Goal: Task Accomplishment & Management: Complete application form

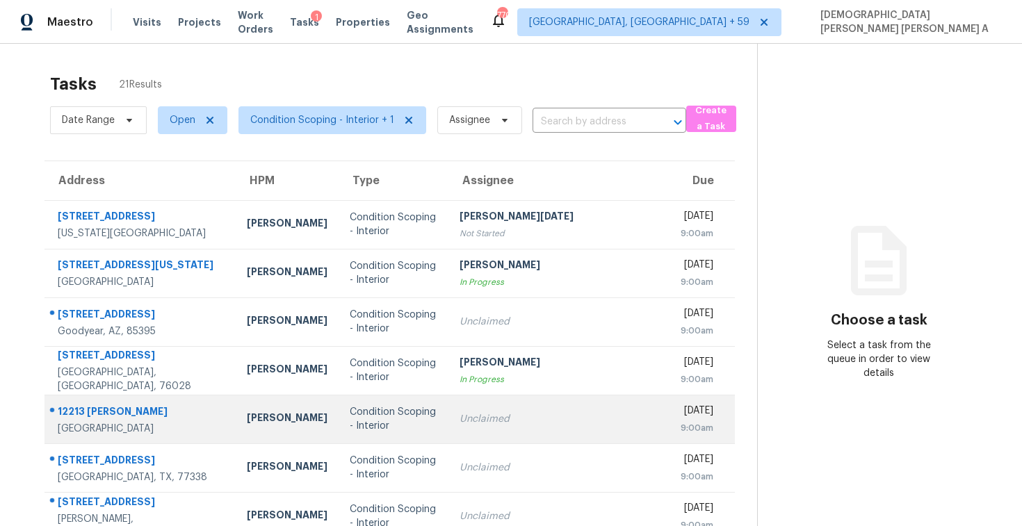
scroll to position [197, 0]
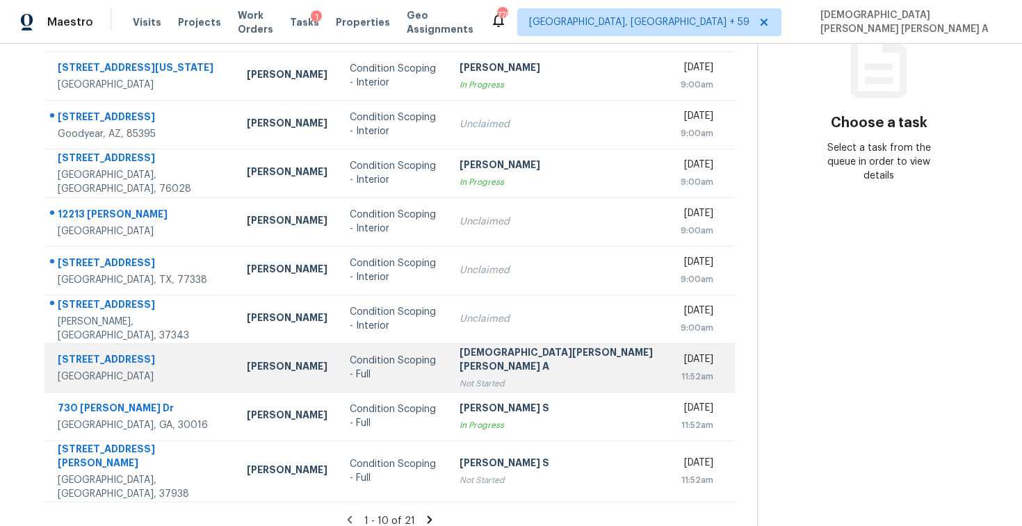
click at [459, 358] on div "[DEMOGRAPHIC_DATA][PERSON_NAME] [PERSON_NAME] A" at bounding box center [558, 360] width 199 height 31
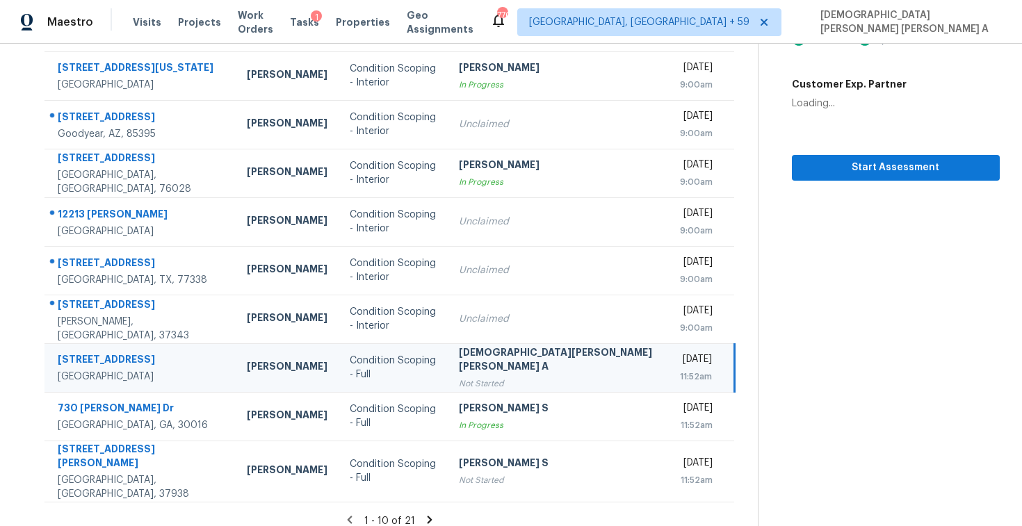
scroll to position [0, 0]
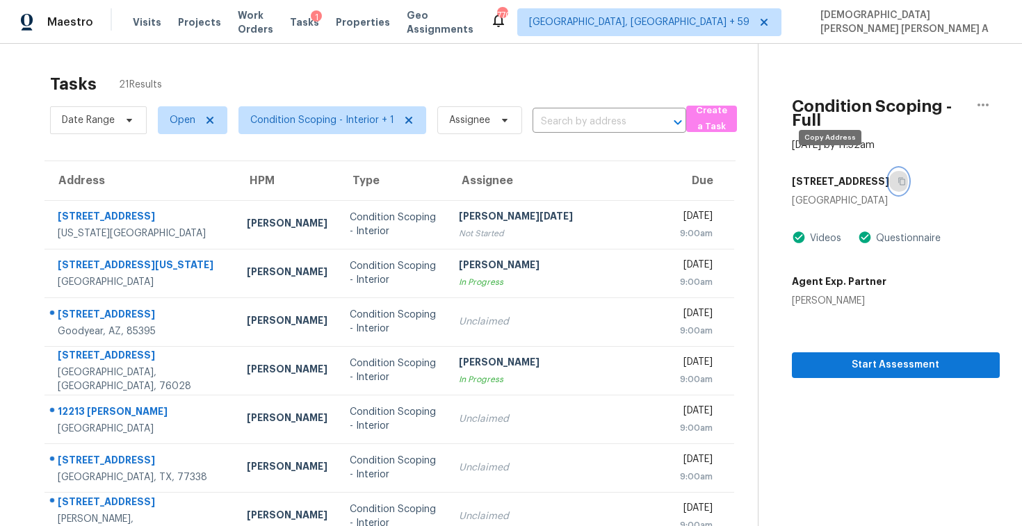
click at [889, 172] on button "button" at bounding box center [898, 181] width 19 height 25
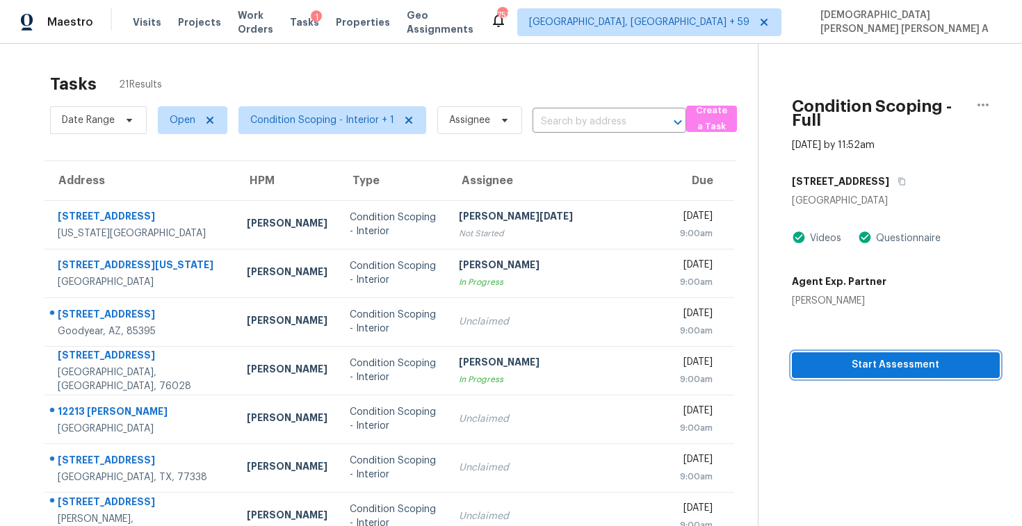
click at [826, 357] on span "Start Assessment" at bounding box center [896, 365] width 186 height 17
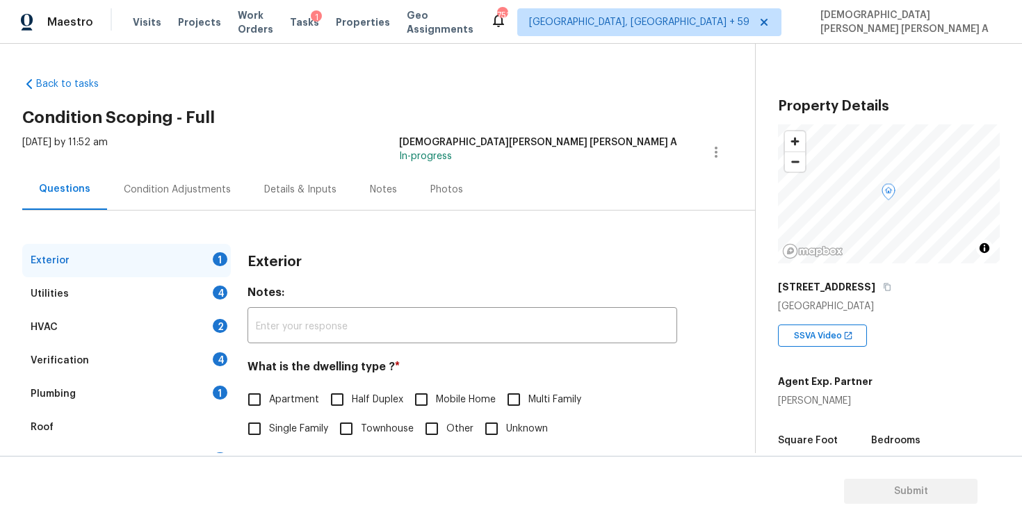
click at [338, 121] on h2 "Condition Scoping - Full" at bounding box center [388, 117] width 732 height 14
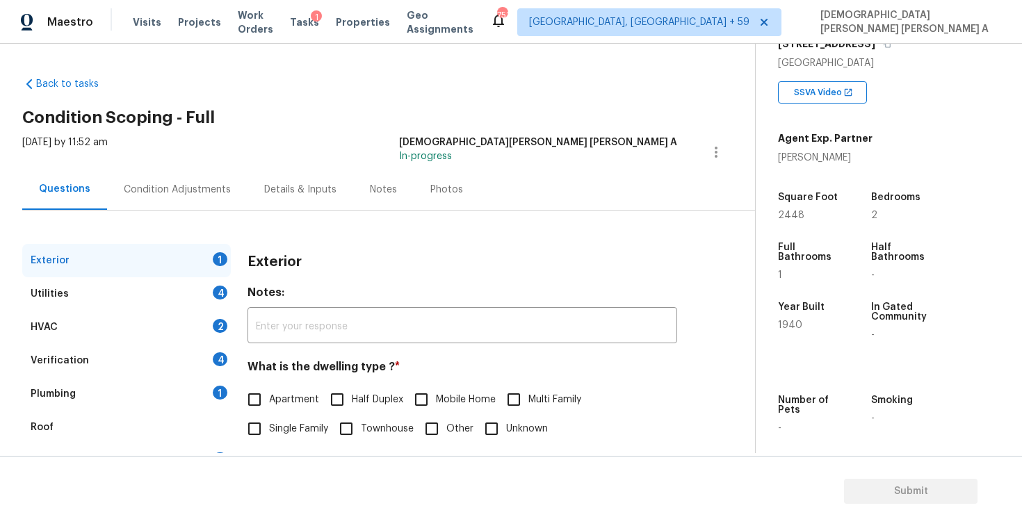
scroll to position [143, 0]
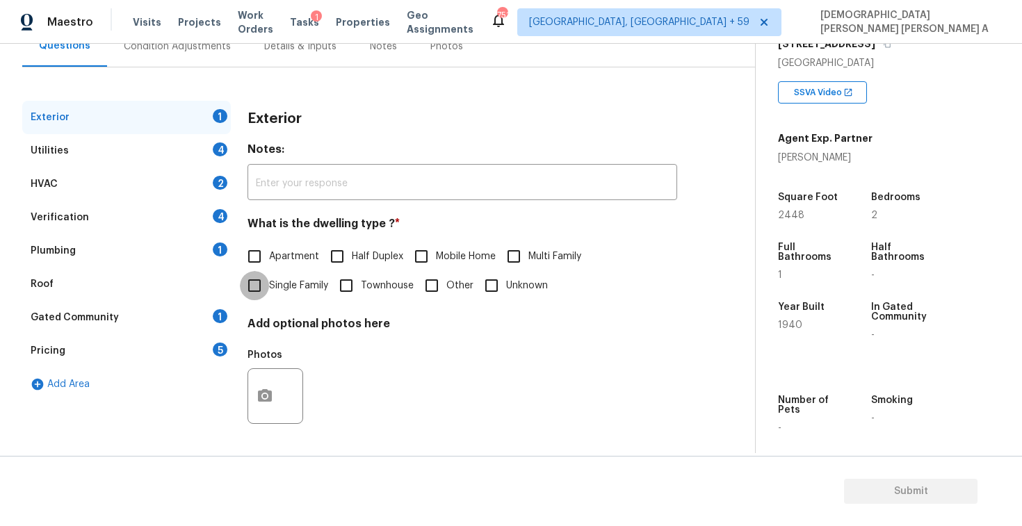
click at [253, 281] on input "Single Family" at bounding box center [254, 285] width 29 height 29
checkbox input "true"
click at [177, 141] on div "Utilities 4" at bounding box center [126, 150] width 208 height 33
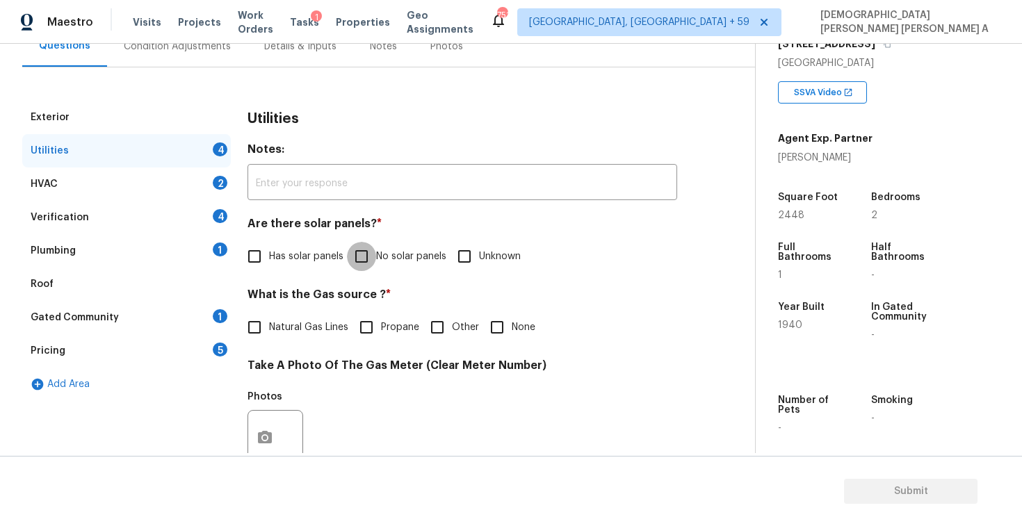
click at [363, 252] on input "No solar panels" at bounding box center [361, 256] width 29 height 29
checkbox input "true"
click at [266, 307] on div "What is the Gas source ? * Natural Gas Lines Propane Other None" at bounding box center [461, 315] width 429 height 54
click at [259, 322] on input "Natural Gas Lines" at bounding box center [254, 327] width 29 height 29
checkbox input "true"
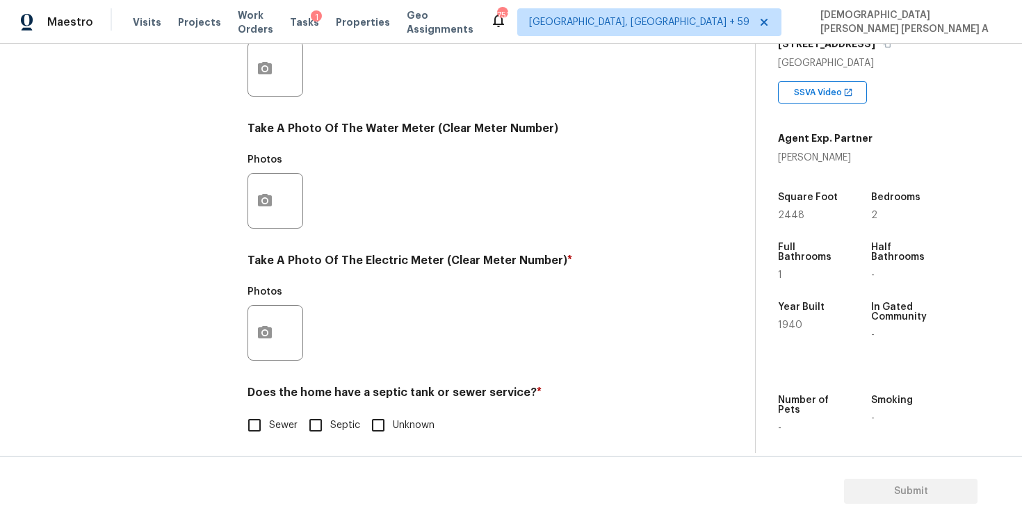
scroll to position [520, 0]
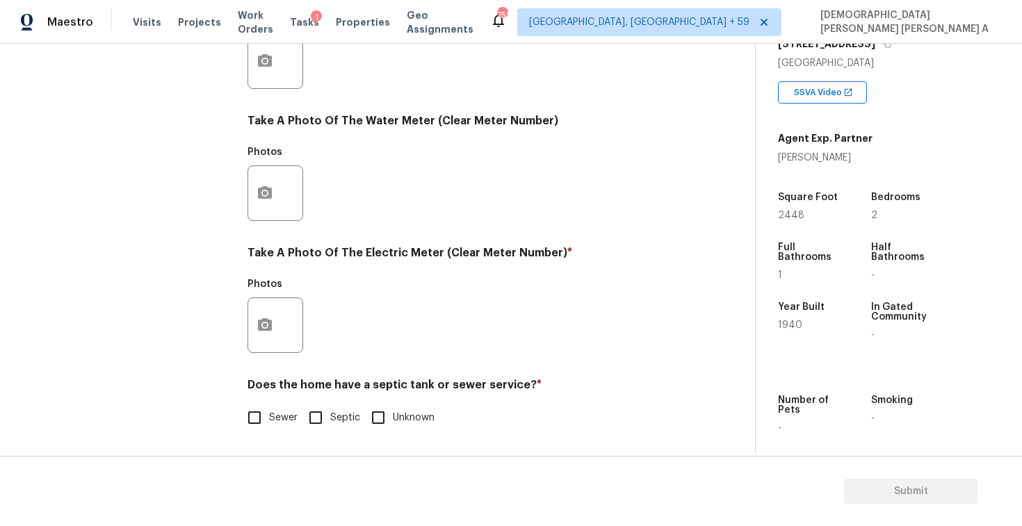
click at [244, 429] on input "Sewer" at bounding box center [254, 417] width 29 height 29
checkbox input "true"
click at [253, 338] on button "button" at bounding box center [264, 325] width 33 height 54
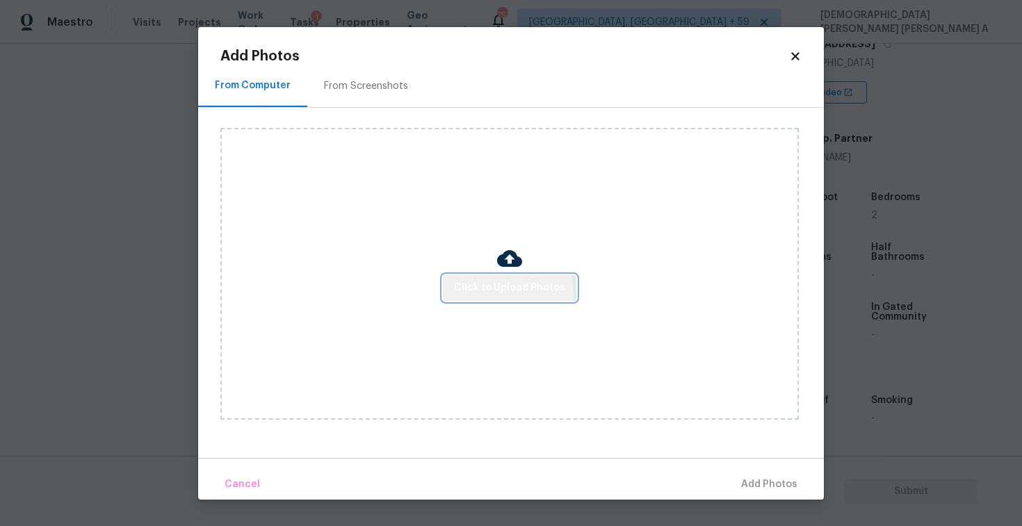
click at [487, 297] on button "Click to Upload Photos" at bounding box center [509, 288] width 133 height 26
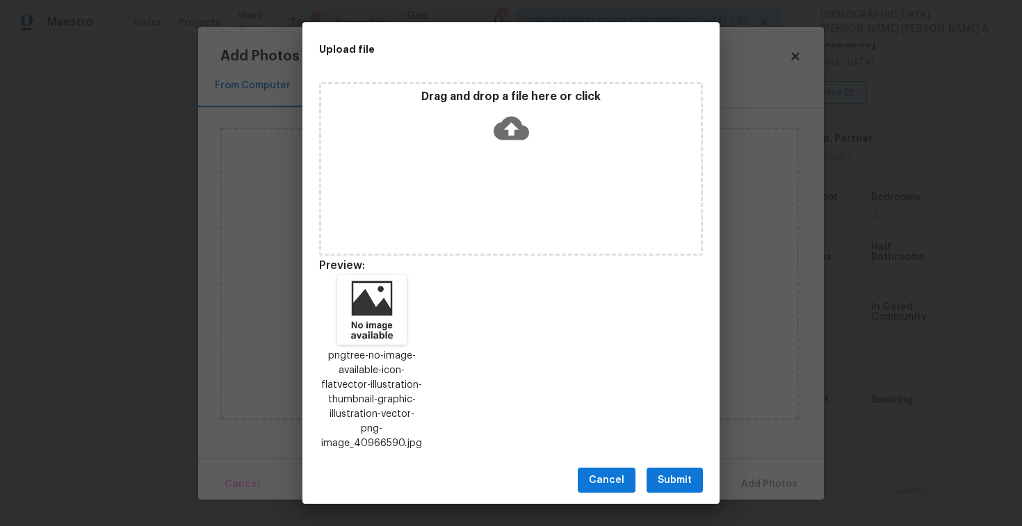
click at [670, 474] on span "Submit" at bounding box center [674, 480] width 34 height 17
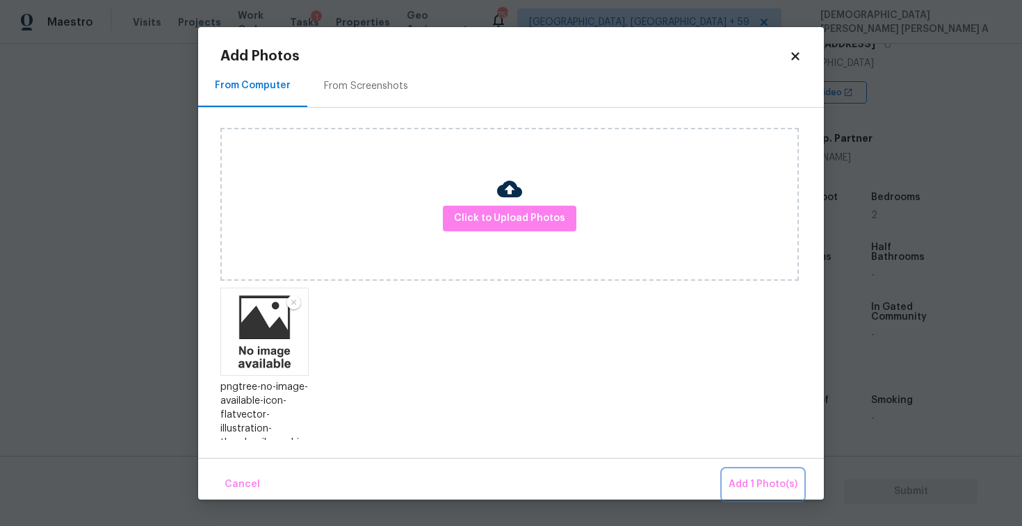
click at [751, 477] on span "Add 1 Photo(s)" at bounding box center [762, 484] width 69 height 17
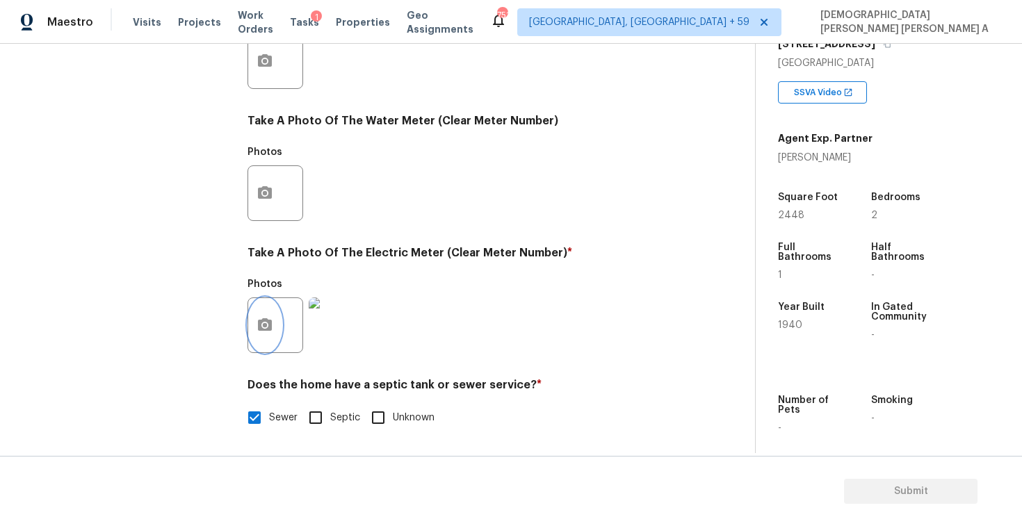
scroll to position [175, 0]
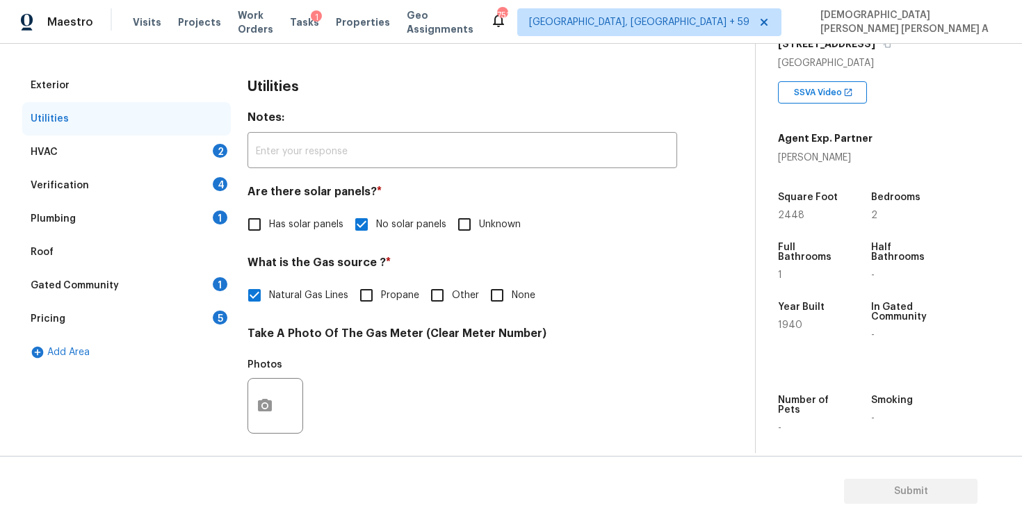
click at [174, 153] on div "HVAC 2" at bounding box center [126, 152] width 208 height 33
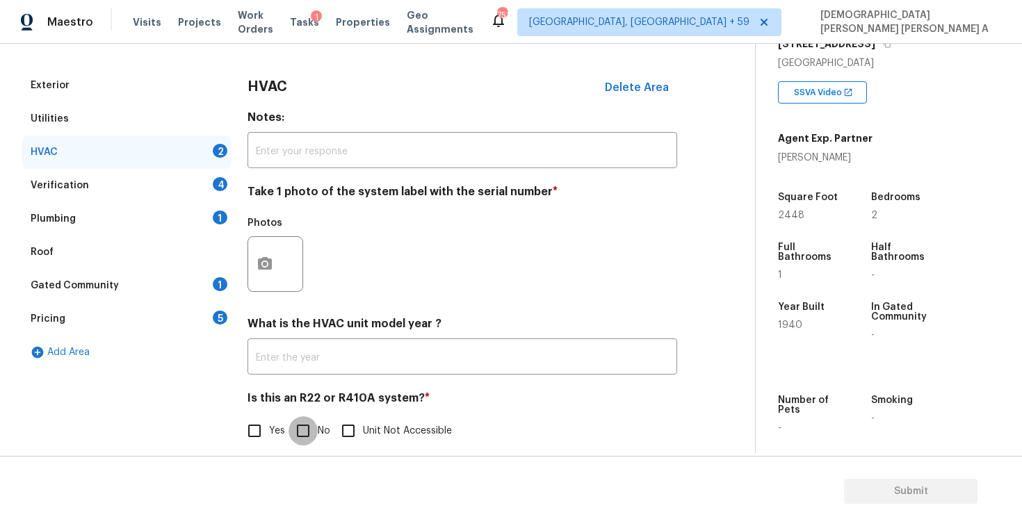
click at [306, 423] on input "No" at bounding box center [302, 430] width 29 height 29
checkbox input "true"
click at [263, 269] on icon "button" at bounding box center [265, 263] width 14 height 13
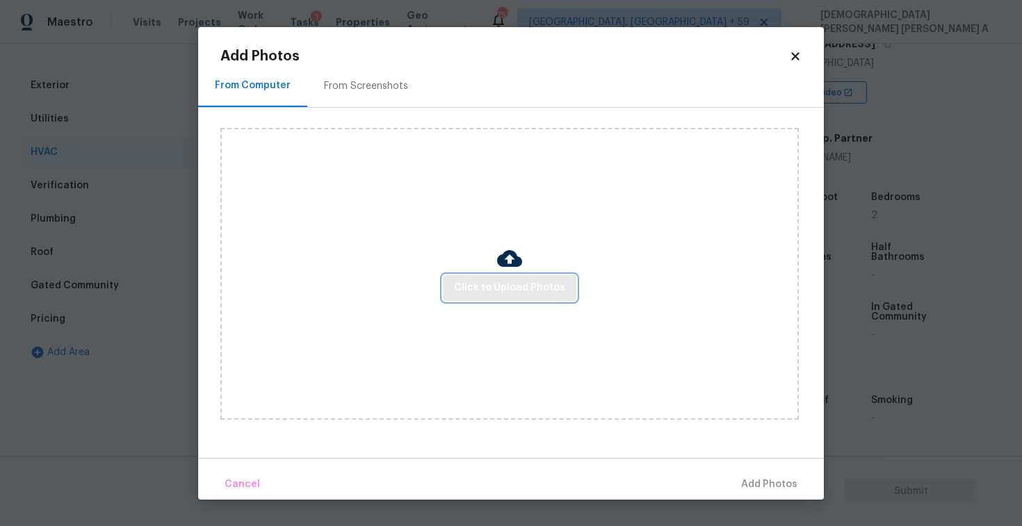
click at [503, 281] on span "Click to Upload Photos" at bounding box center [509, 287] width 111 height 17
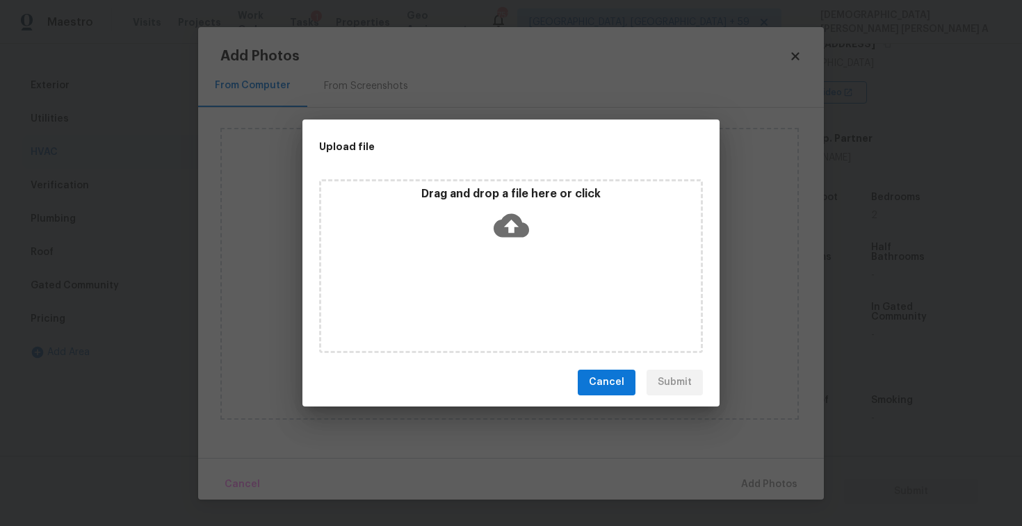
click at [502, 216] on icon at bounding box center [510, 225] width 35 height 24
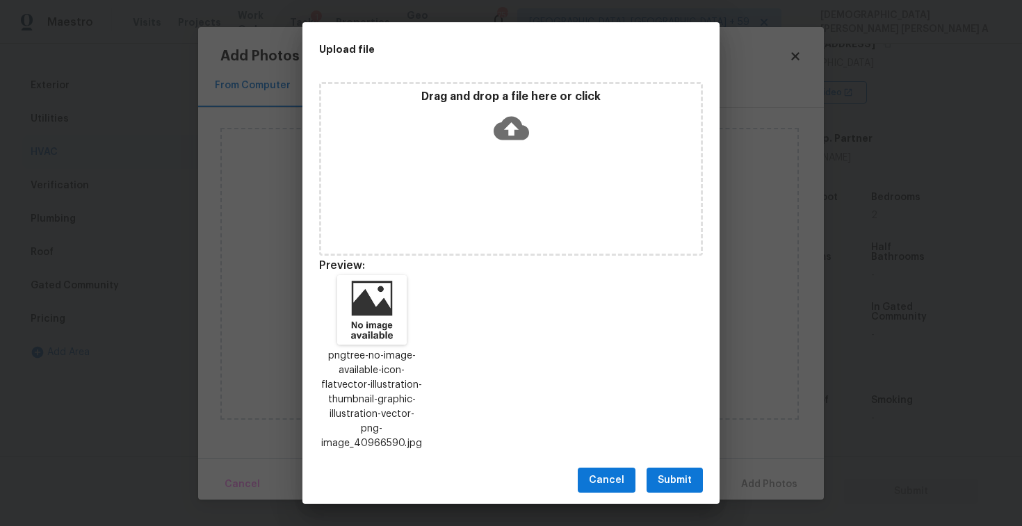
click at [673, 474] on span "Submit" at bounding box center [674, 480] width 34 height 17
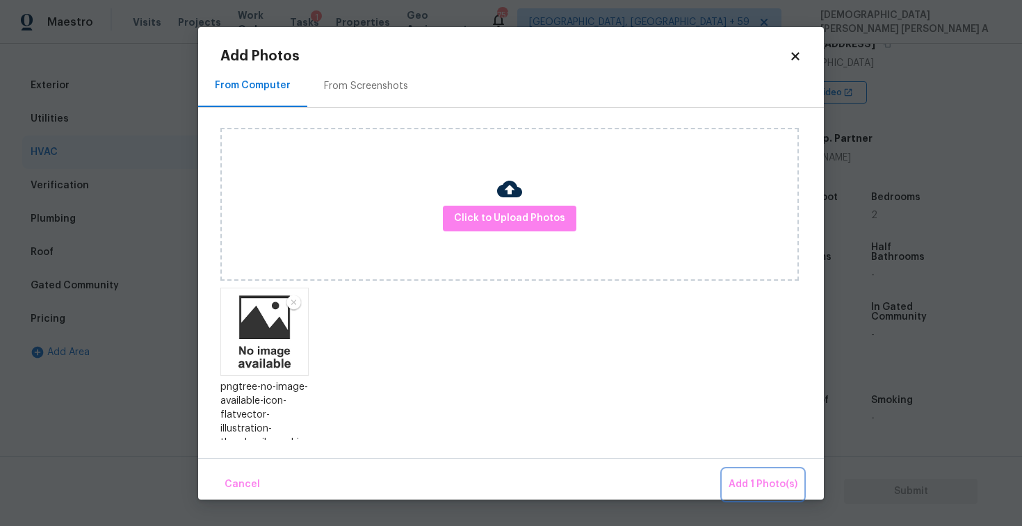
click at [768, 480] on span "Add 1 Photo(s)" at bounding box center [762, 484] width 69 height 17
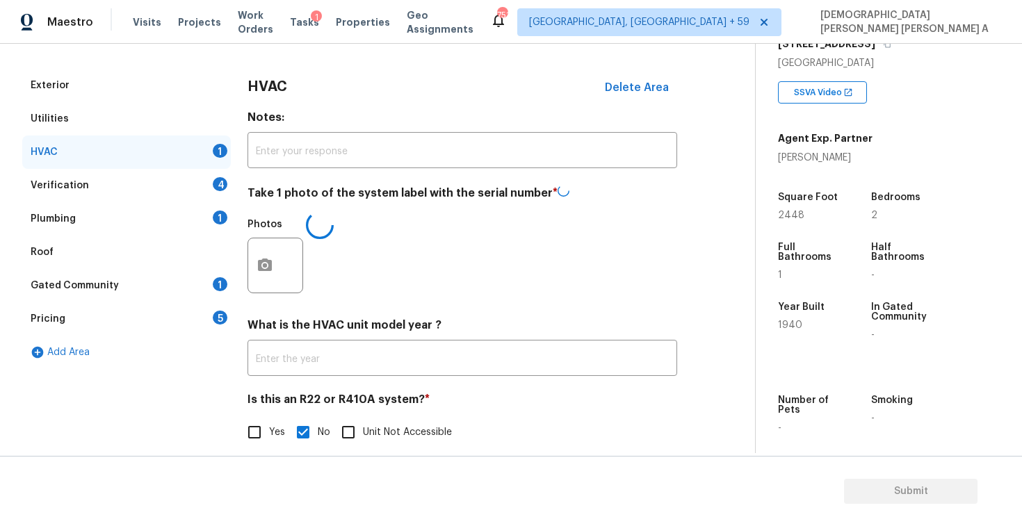
click at [149, 186] on div "Verification 4" at bounding box center [126, 185] width 208 height 33
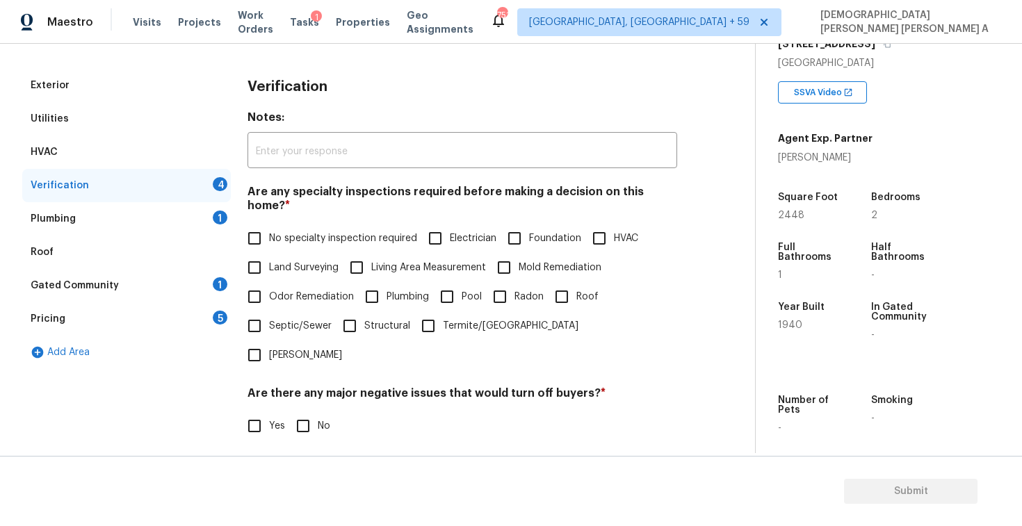
click at [290, 231] on span "No specialty inspection required" at bounding box center [343, 238] width 148 height 15
click at [269, 224] on input "No specialty inspection required" at bounding box center [254, 238] width 29 height 29
checkbox input "true"
click at [309, 411] on input "No" at bounding box center [302, 425] width 29 height 29
checkbox input "true"
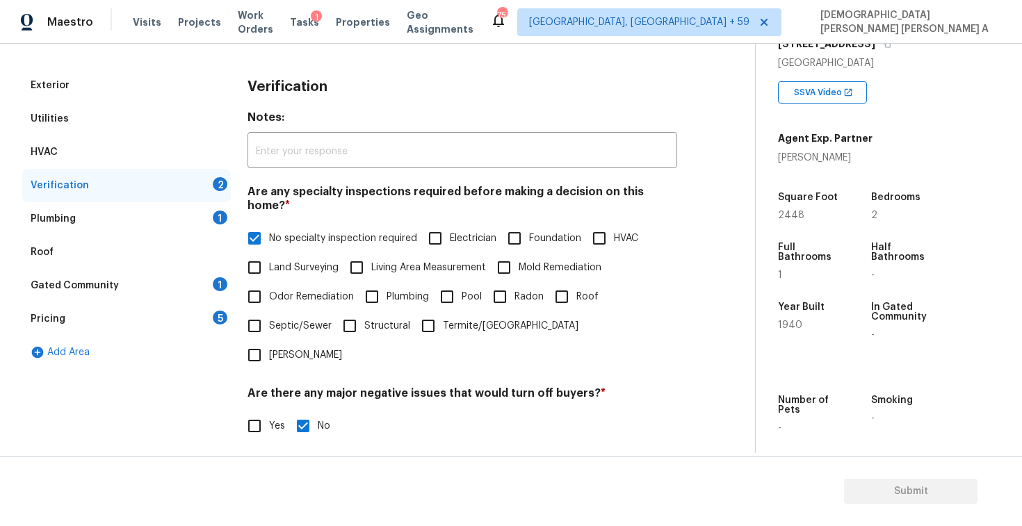
click at [304, 482] on input "No" at bounding box center [302, 496] width 29 height 29
checkbox input "true"
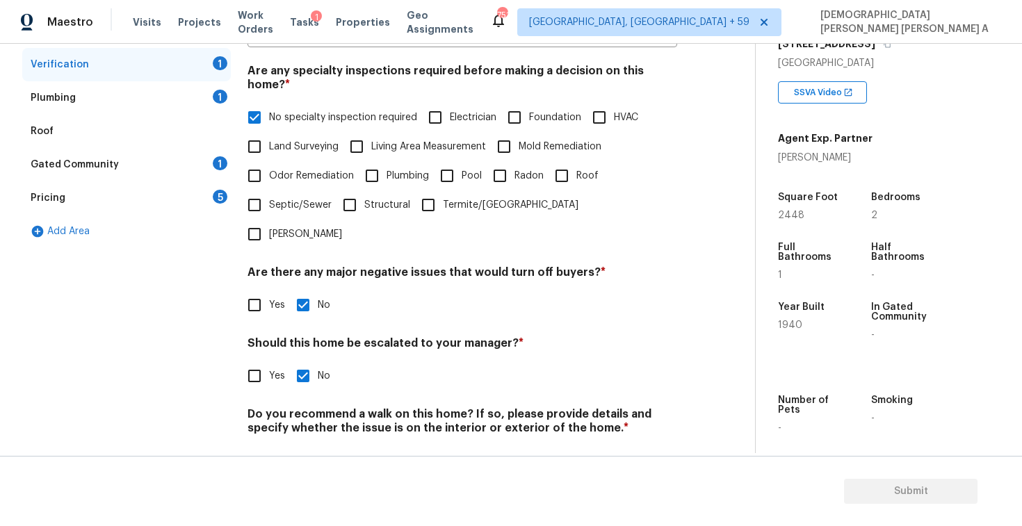
click at [302, 446] on input "No" at bounding box center [302, 460] width 29 height 29
checkbox input "true"
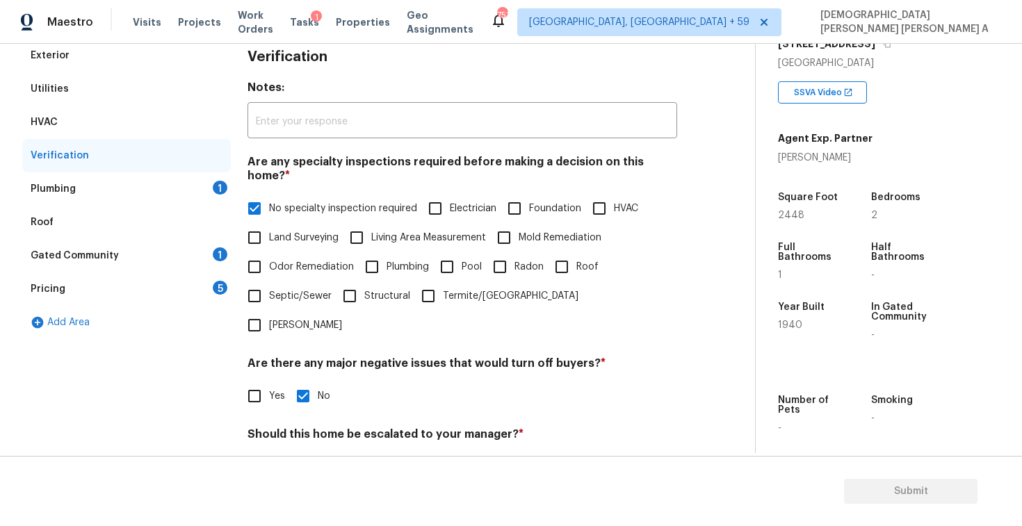
click at [188, 180] on div "Plumbing 1" at bounding box center [126, 188] width 208 height 33
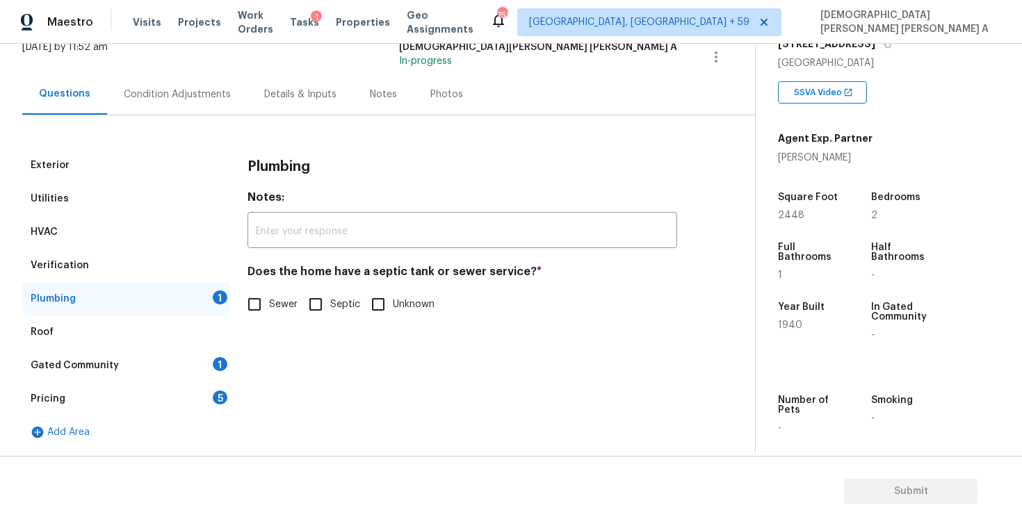
click at [244, 303] on input "Sewer" at bounding box center [254, 304] width 29 height 29
checkbox input "true"
click at [172, 369] on div "Gated Community 1" at bounding box center [126, 365] width 208 height 33
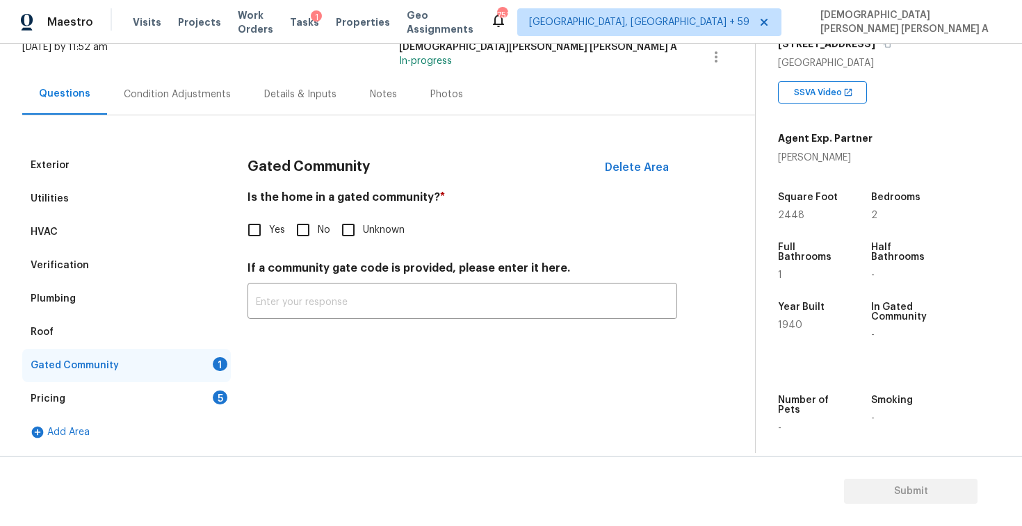
click at [302, 219] on input "No" at bounding box center [302, 229] width 29 height 29
checkbox input "true"
click at [181, 407] on div "Pricing 5" at bounding box center [126, 398] width 208 height 33
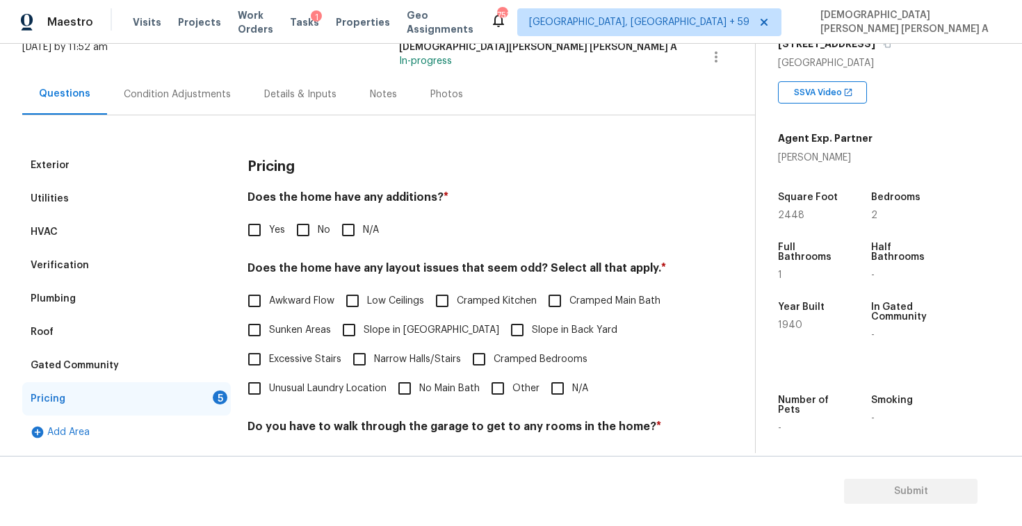
click at [297, 222] on input "No" at bounding box center [302, 229] width 29 height 29
checkbox input "true"
click at [557, 395] on input "N/A" at bounding box center [557, 388] width 29 height 29
checkbox input "true"
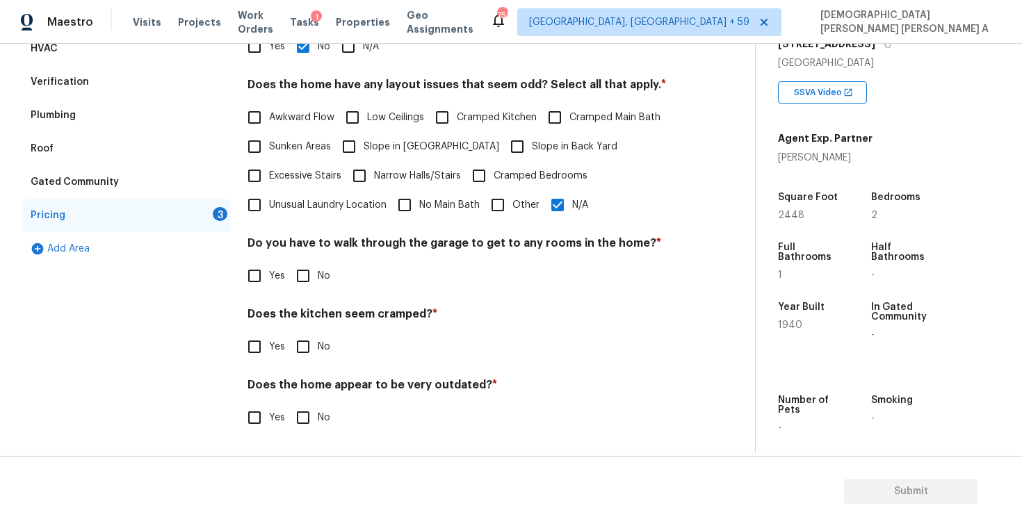
scroll to position [279, 0]
click at [320, 290] on label "No" at bounding box center [309, 275] width 42 height 29
click at [318, 290] on input "No" at bounding box center [302, 275] width 29 height 29
checkbox input "true"
click at [310, 361] on input "No" at bounding box center [302, 346] width 29 height 29
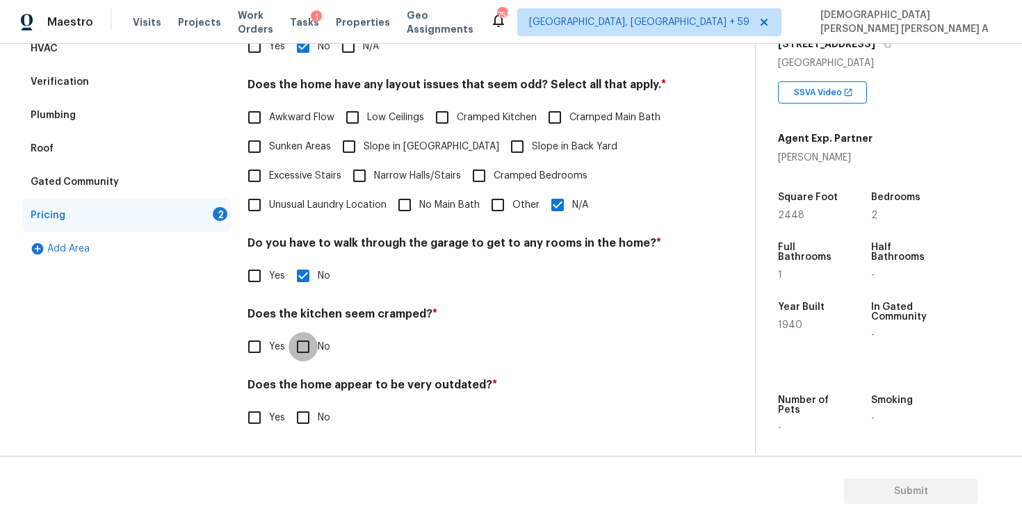
checkbox input "true"
click at [306, 426] on input "No" at bounding box center [302, 418] width 29 height 29
checkbox input "true"
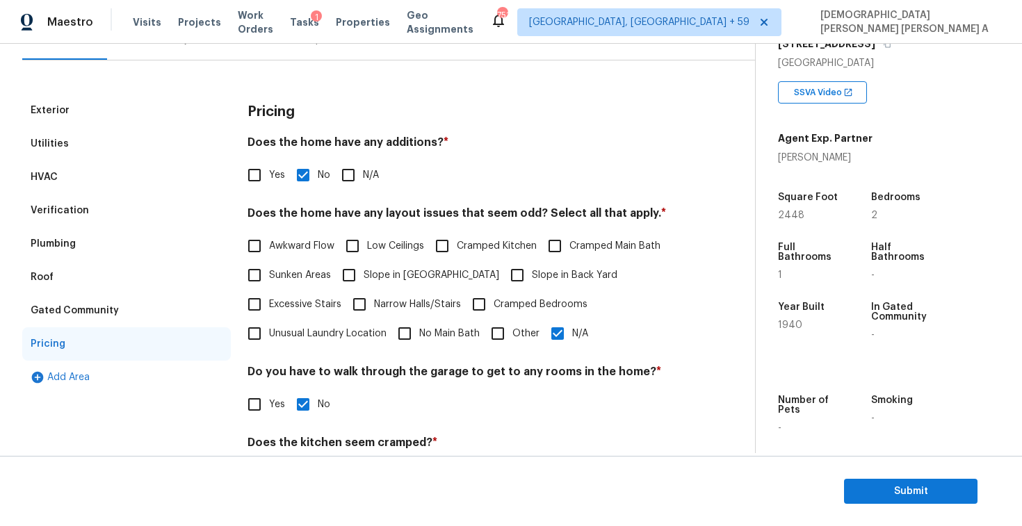
scroll to position [0, 0]
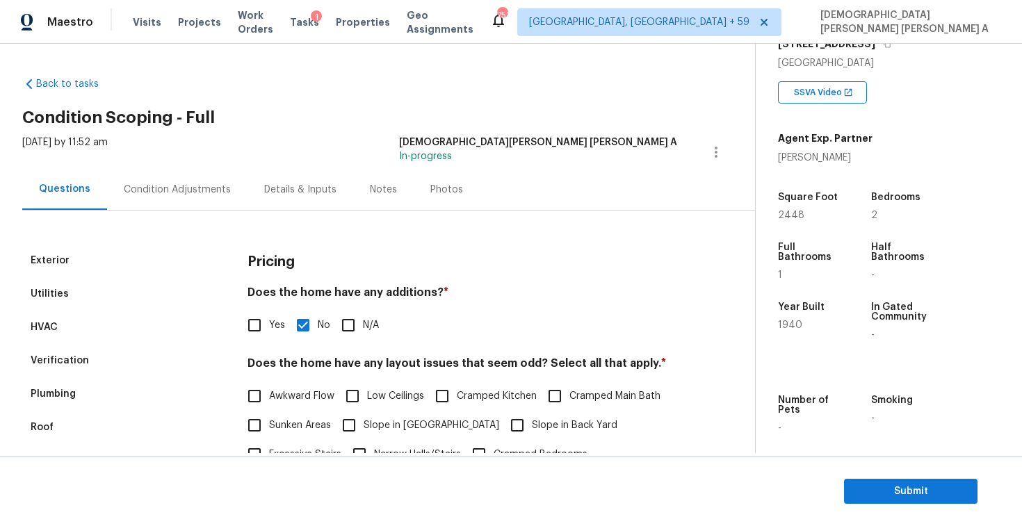
click at [432, 190] on div "Photos" at bounding box center [446, 190] width 33 height 14
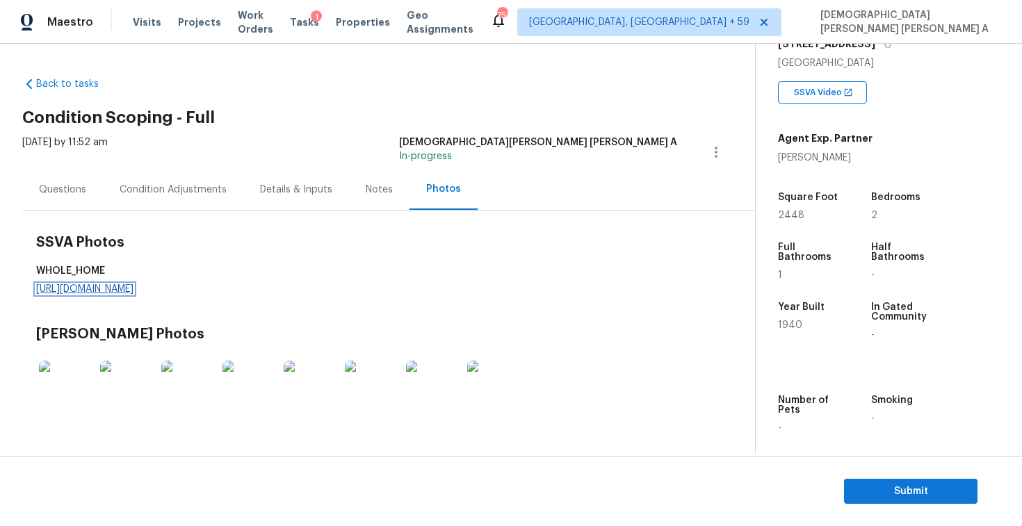
click at [133, 290] on link "https://d285kkeqns3g4j.cloudfront.net/Opportunity/006PD00000L8oUzYAJ/GO%20Media…" at bounding box center [84, 289] width 97 height 10
click at [833, 158] on div "Adam Wright" at bounding box center [825, 158] width 95 height 14
copy div "Adam Wright"
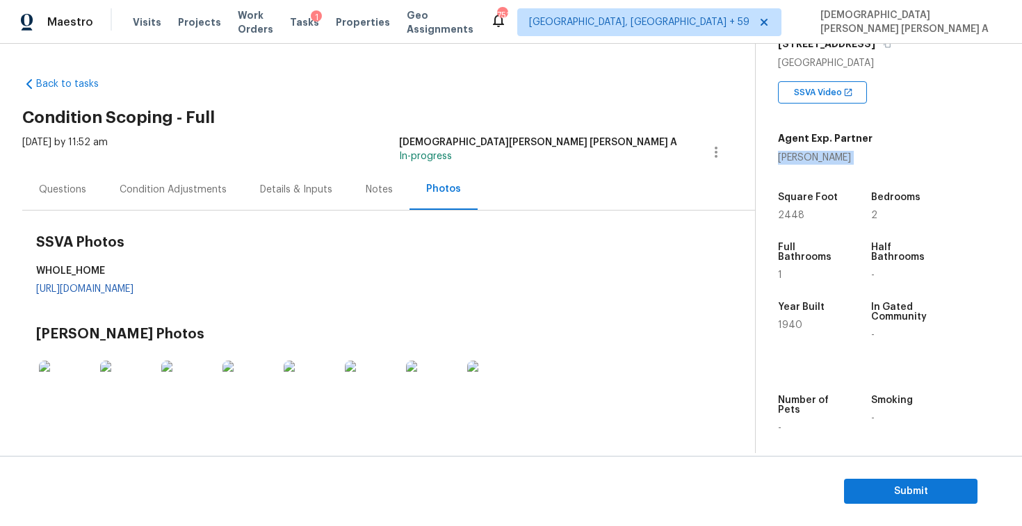
click at [316, 28] on div "Tasks 1" at bounding box center [304, 22] width 29 height 15
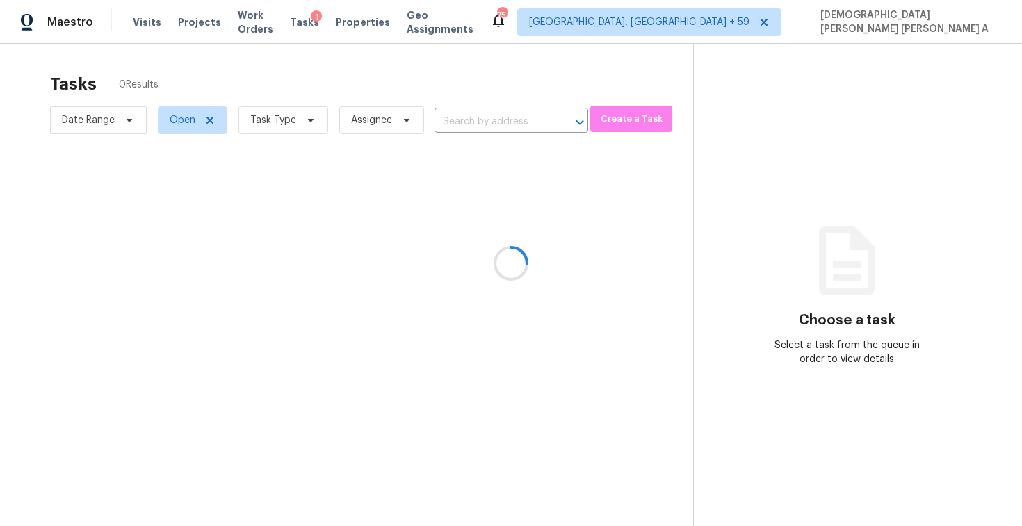
click at [292, 129] on div at bounding box center [511, 263] width 1022 height 526
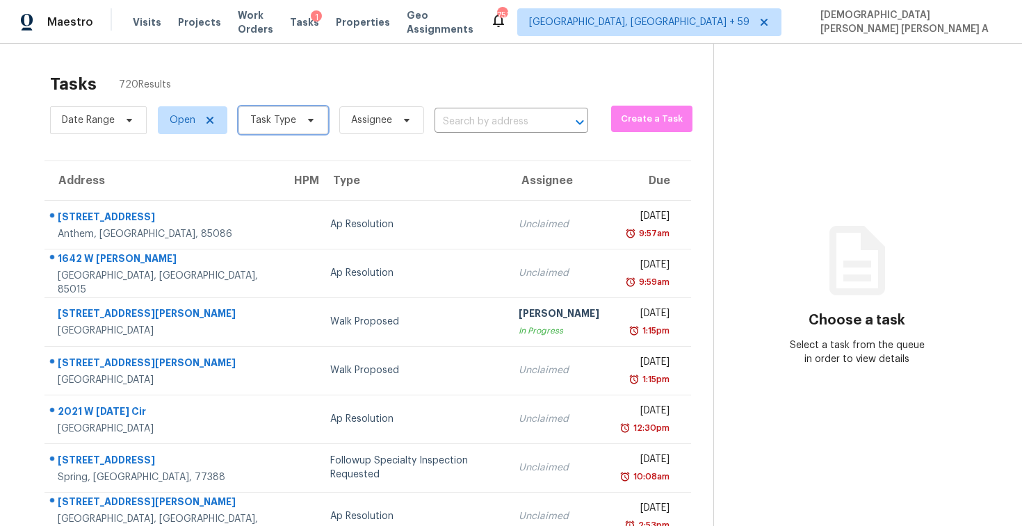
click at [292, 129] on span "Task Type" at bounding box center [283, 120] width 90 height 28
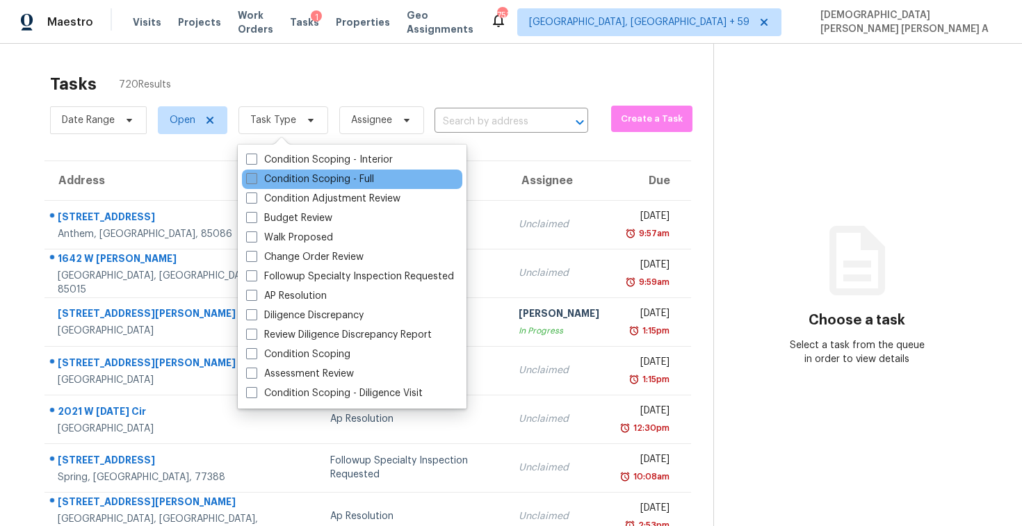
click at [289, 179] on label "Condition Scoping - Full" at bounding box center [310, 179] width 128 height 14
click at [255, 179] on input "Condition Scoping - Full" at bounding box center [250, 176] width 9 height 9
checkbox input "true"
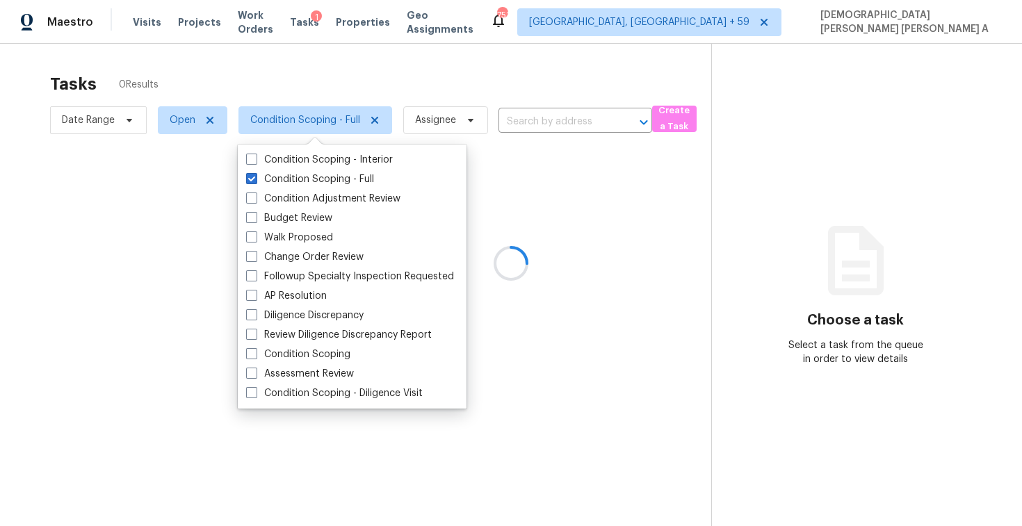
click at [252, 69] on div at bounding box center [511, 263] width 1022 height 526
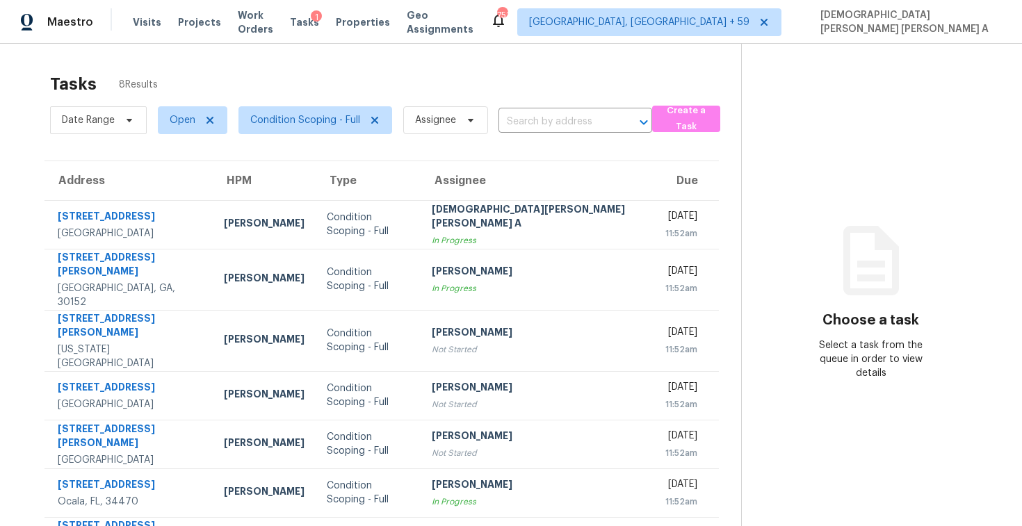
scroll to position [74, 0]
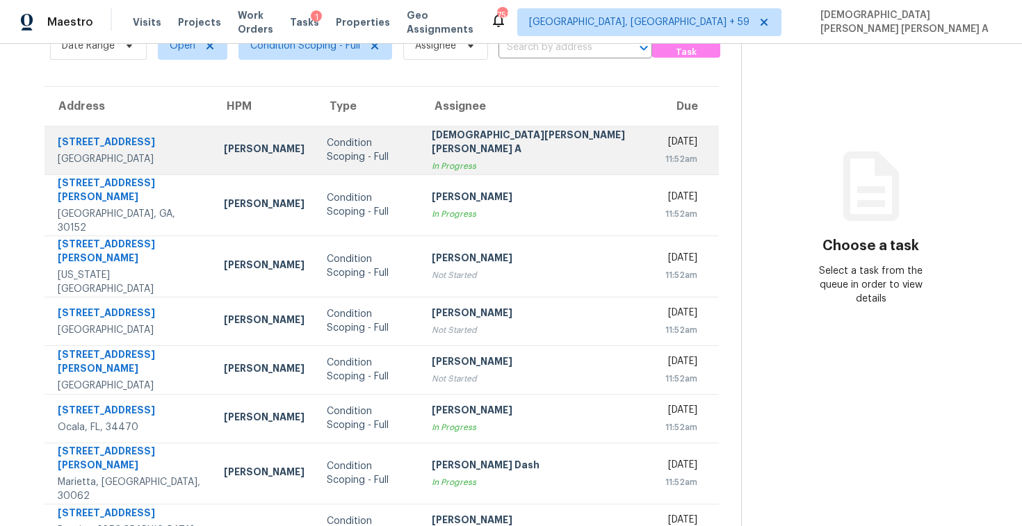
click at [521, 143] on div "[DEMOGRAPHIC_DATA][PERSON_NAME] [PERSON_NAME] A" at bounding box center [537, 143] width 211 height 31
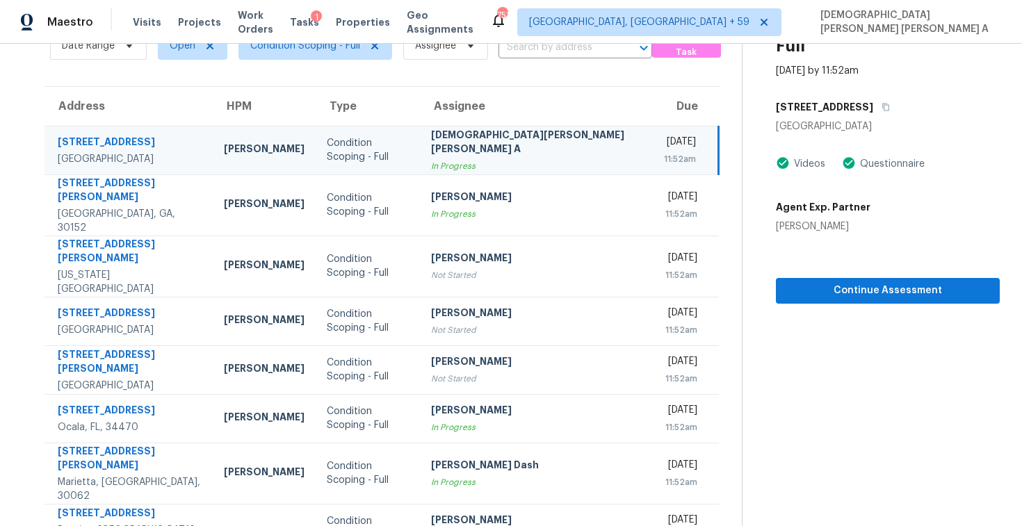
scroll to position [0, 0]
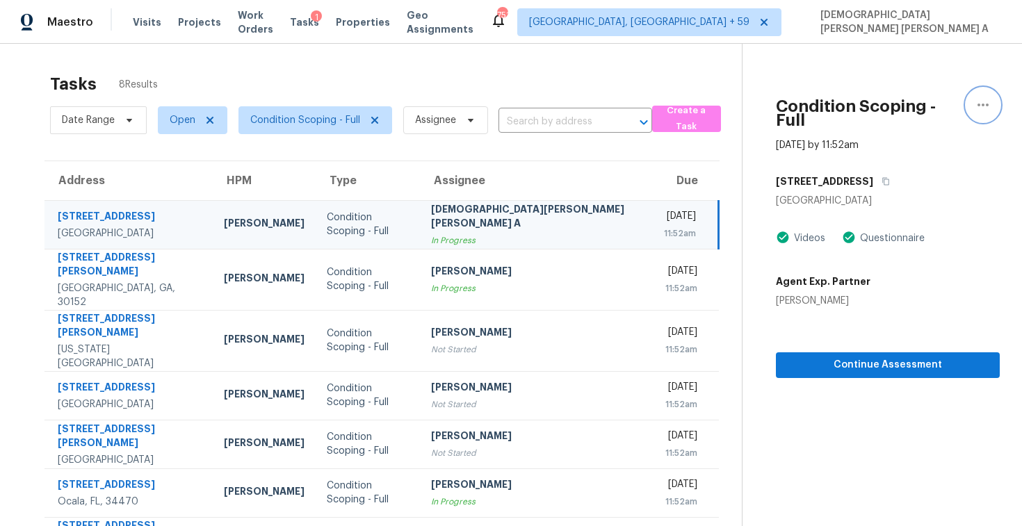
click at [974, 97] on icon "button" at bounding box center [982, 105] width 17 height 17
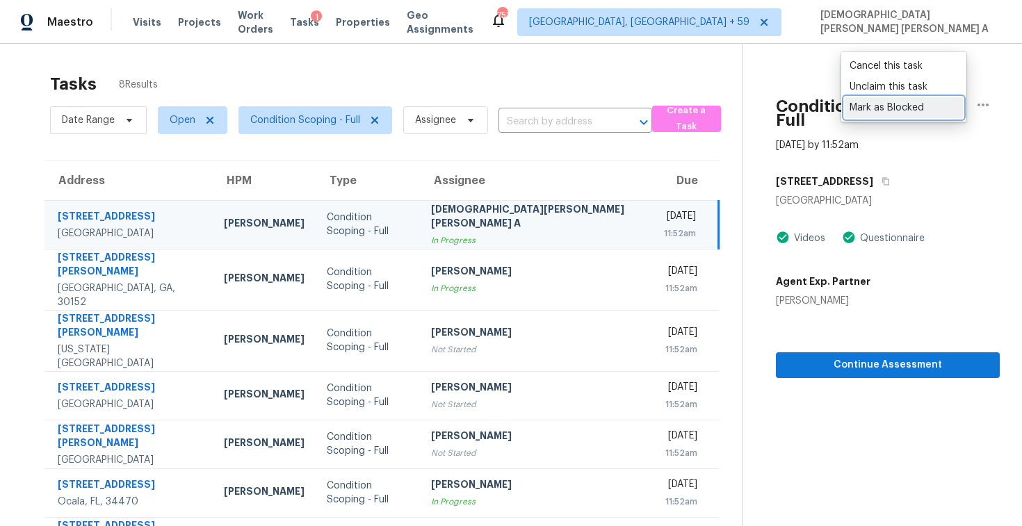
click at [890, 109] on div "Mark as Blocked" at bounding box center [903, 108] width 108 height 14
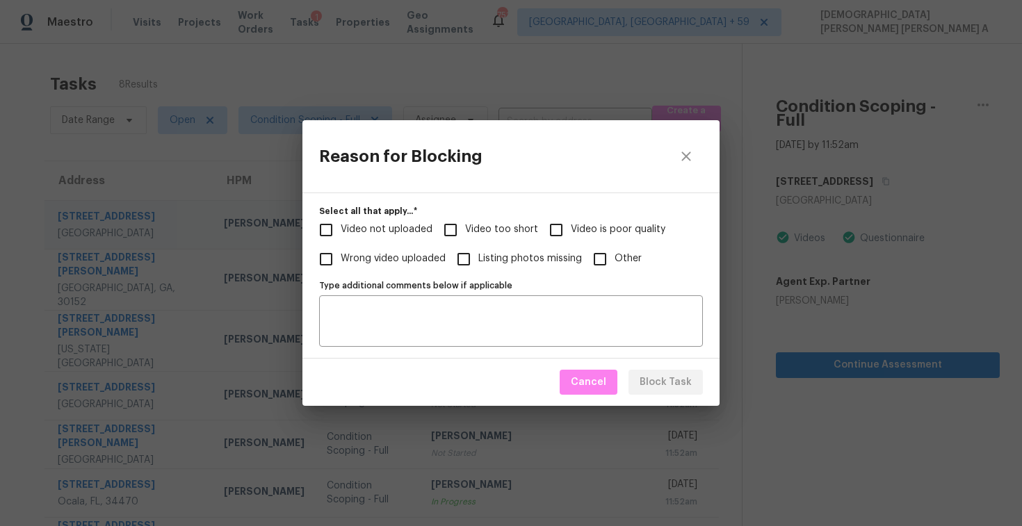
click at [457, 229] on input "Video too short" at bounding box center [450, 229] width 29 height 29
checkbox input "true"
click at [668, 379] on span "Block Task" at bounding box center [665, 382] width 52 height 17
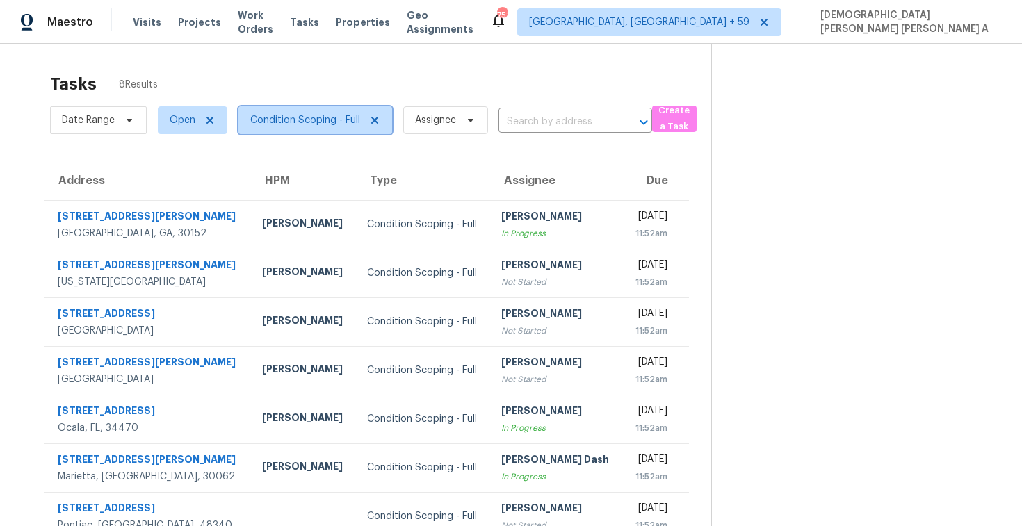
click at [299, 123] on span "Condition Scoping - Full" at bounding box center [305, 120] width 110 height 14
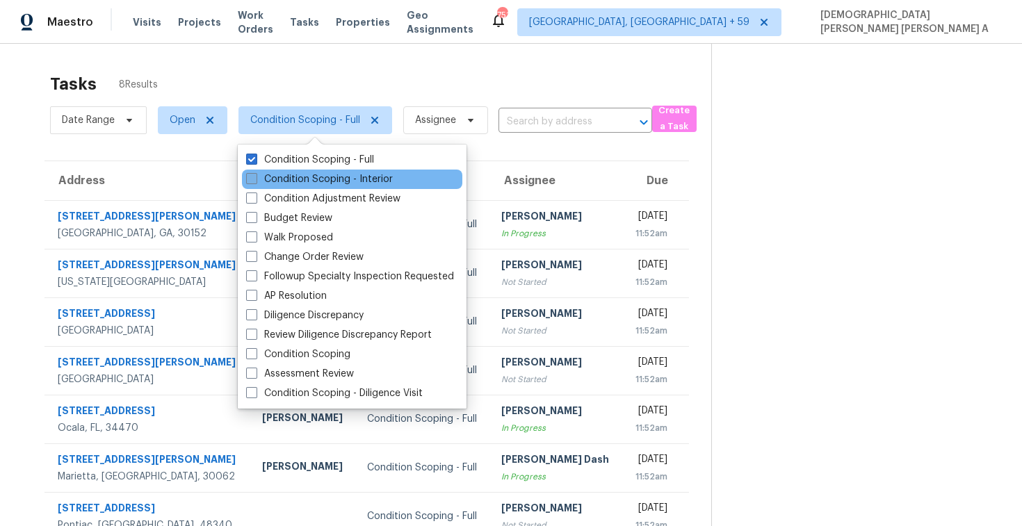
click at [305, 185] on label "Condition Scoping - Interior" at bounding box center [319, 179] width 147 height 14
click at [255, 181] on input "Condition Scoping - Interior" at bounding box center [250, 176] width 9 height 9
checkbox input "true"
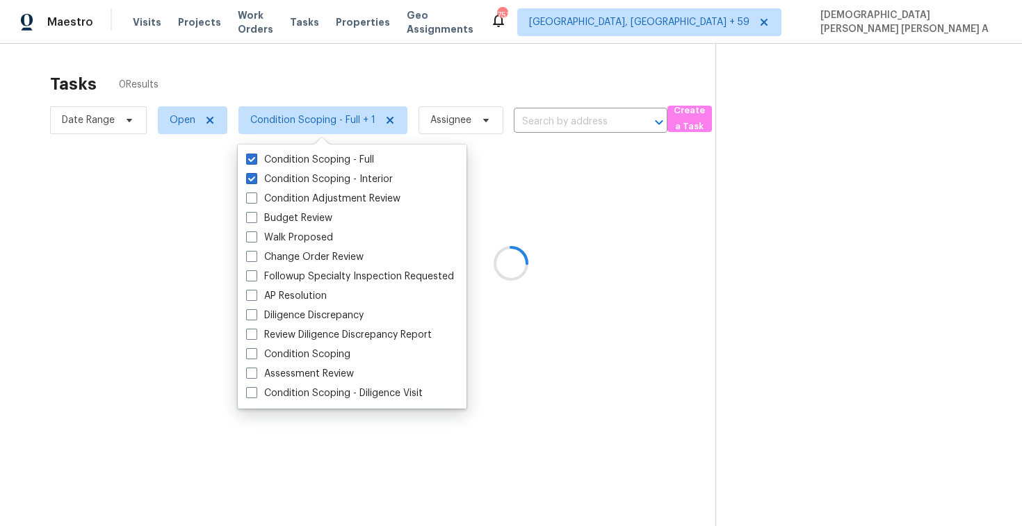
click at [276, 99] on div at bounding box center [511, 263] width 1022 height 526
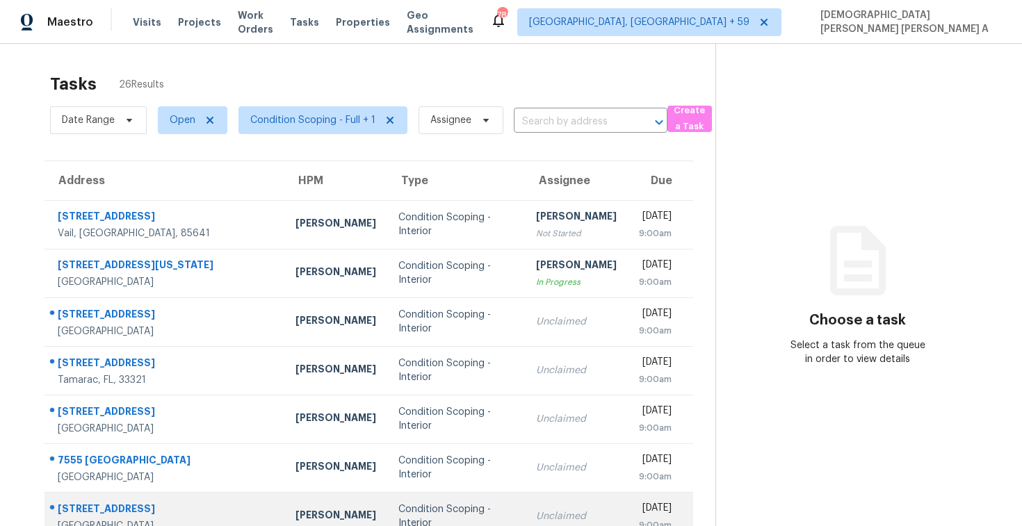
scroll to position [197, 0]
